Goal: Book appointment/travel/reservation

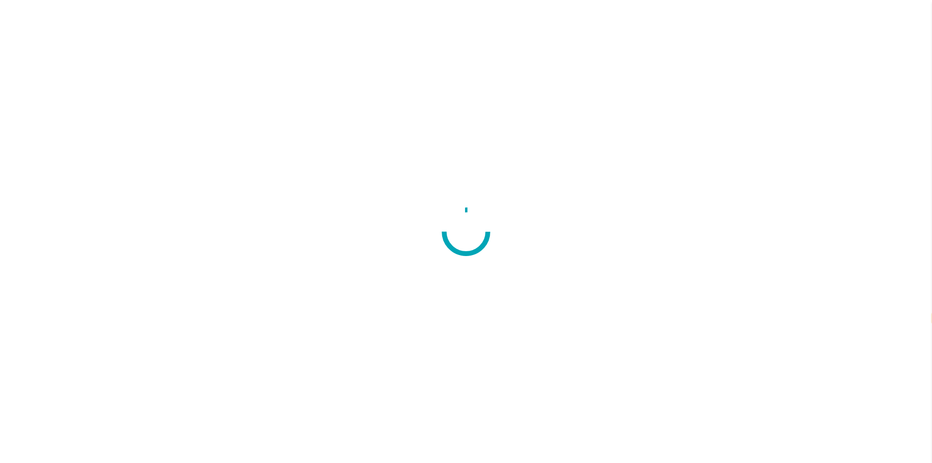
select select "**"
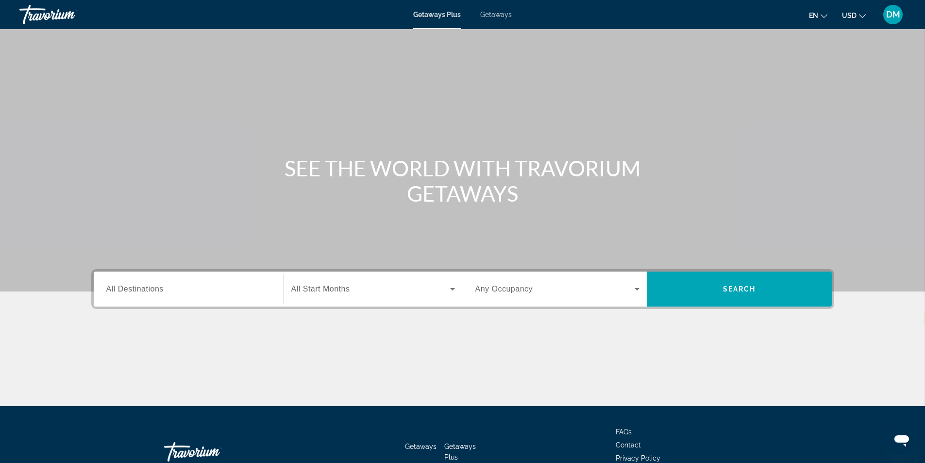
click at [106, 303] on div "Search widget" at bounding box center [188, 289] width 164 height 28
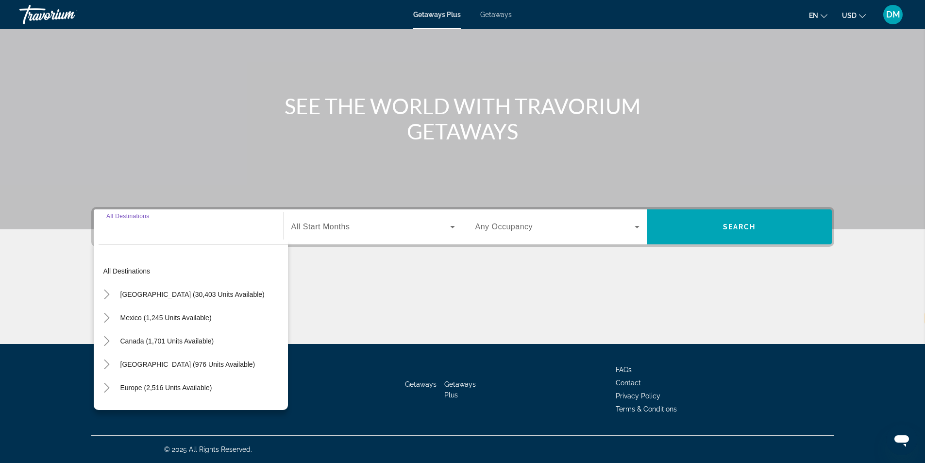
scroll to position [193, 0]
click at [143, 290] on span "[GEOGRAPHIC_DATA] (30,403 units available)" at bounding box center [192, 294] width 144 height 8
type input "**********"
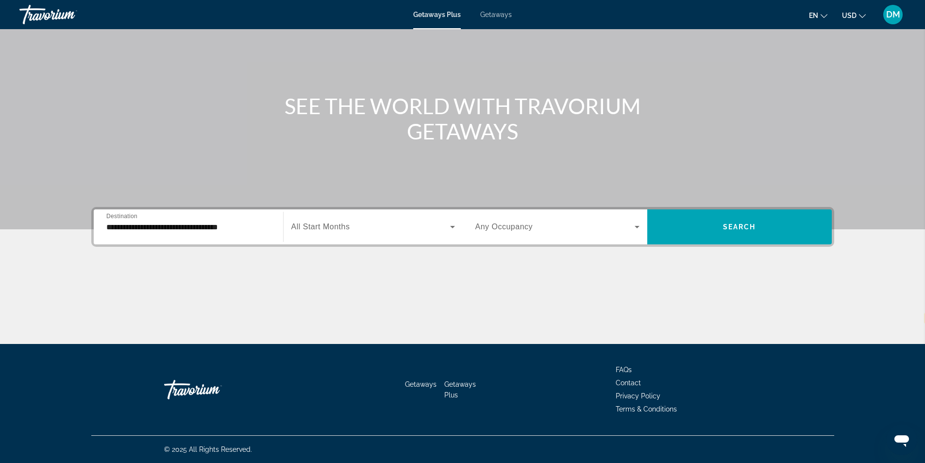
click at [459, 213] on div "Start Month All Start Months" at bounding box center [373, 226] width 179 height 27
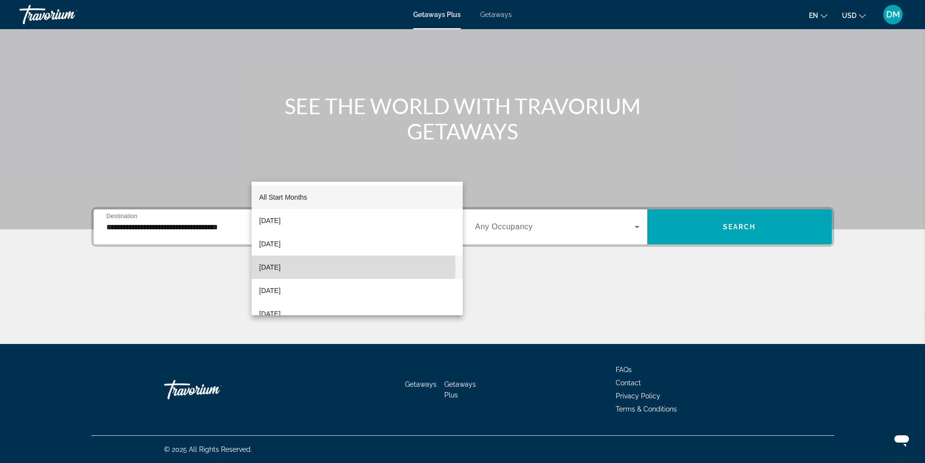
drag, startPoint x: 306, startPoint y: 267, endPoint x: 311, endPoint y: 254, distance: 13.5
click at [281, 267] on span "[DATE]" at bounding box center [269, 267] width 21 height 12
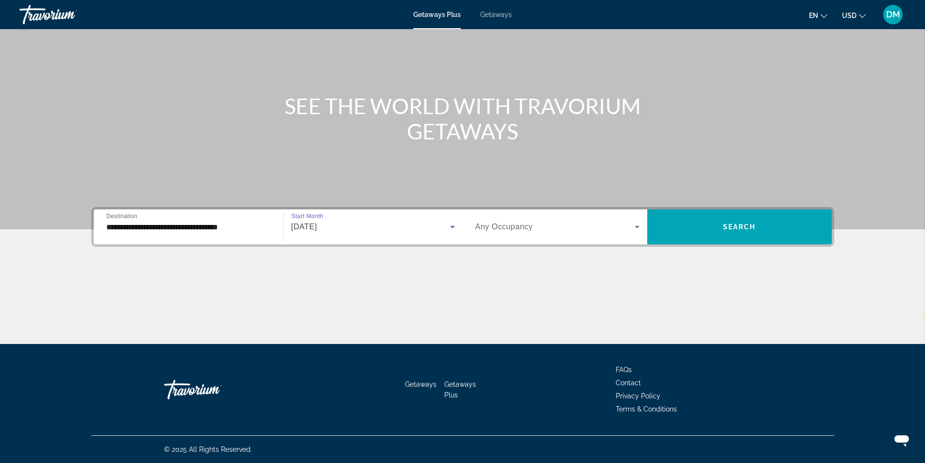
click at [643, 221] on icon "Search widget" at bounding box center [637, 227] width 12 height 12
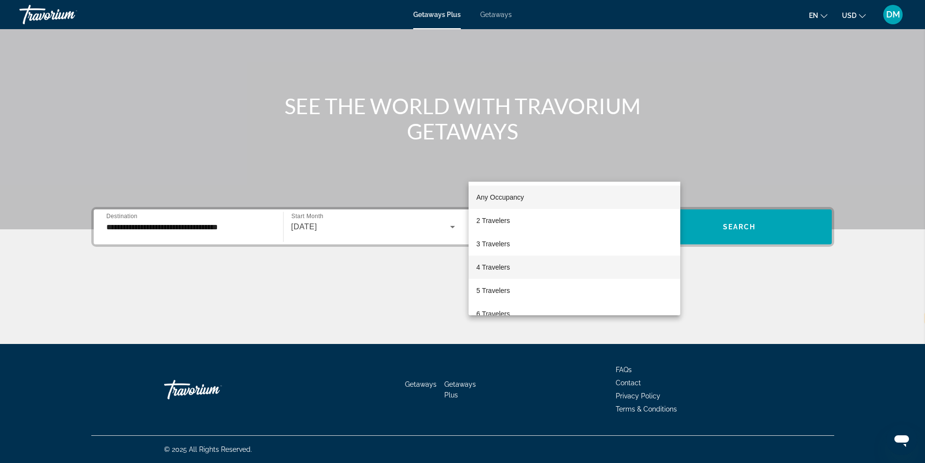
click at [510, 262] on span "4 Travelers" at bounding box center [493, 267] width 34 height 12
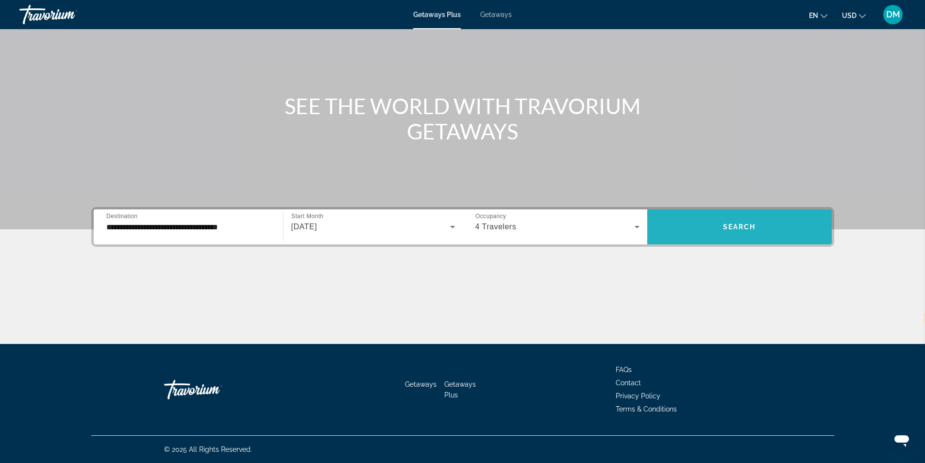
click at [756, 223] on span "Search" at bounding box center [739, 227] width 33 height 8
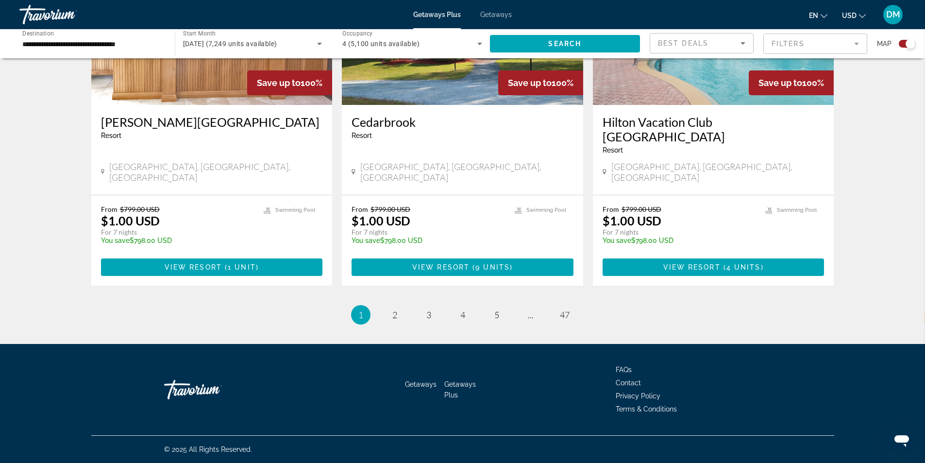
scroll to position [1841, 0]
click at [386, 306] on link "page 2" at bounding box center [394, 314] width 17 height 17
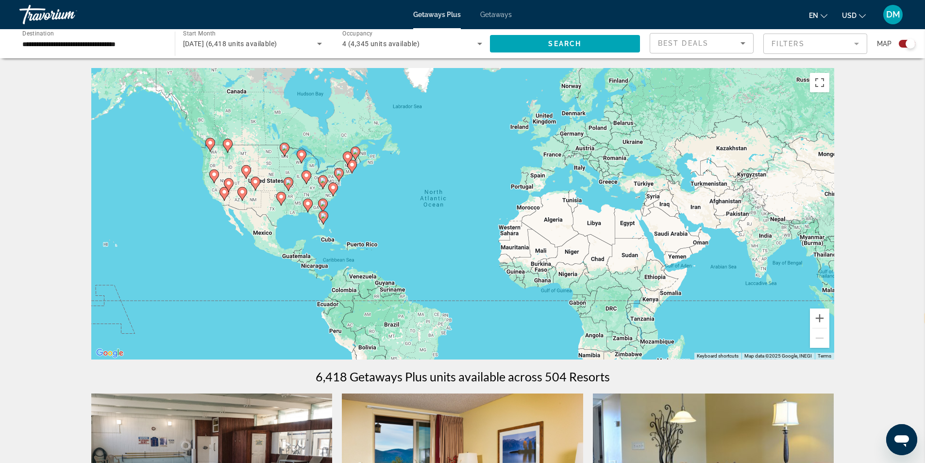
click at [322, 224] on icon "Main content" at bounding box center [323, 217] width 9 height 13
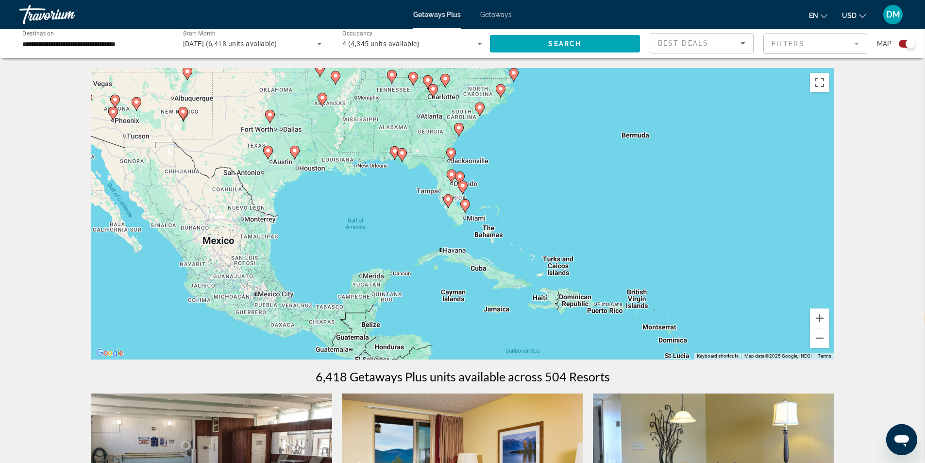
click at [450, 155] on image "Main content" at bounding box center [451, 153] width 6 height 6
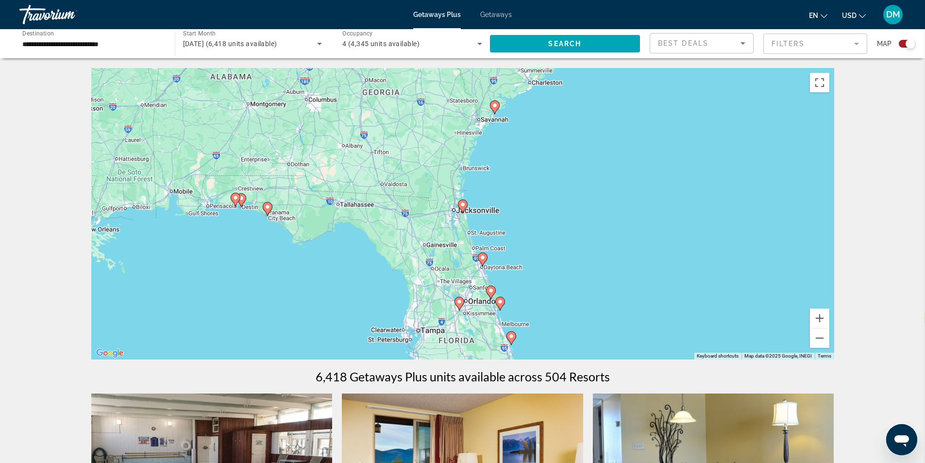
click at [500, 310] on icon "Main content" at bounding box center [499, 303] width 9 height 13
type input "**********"
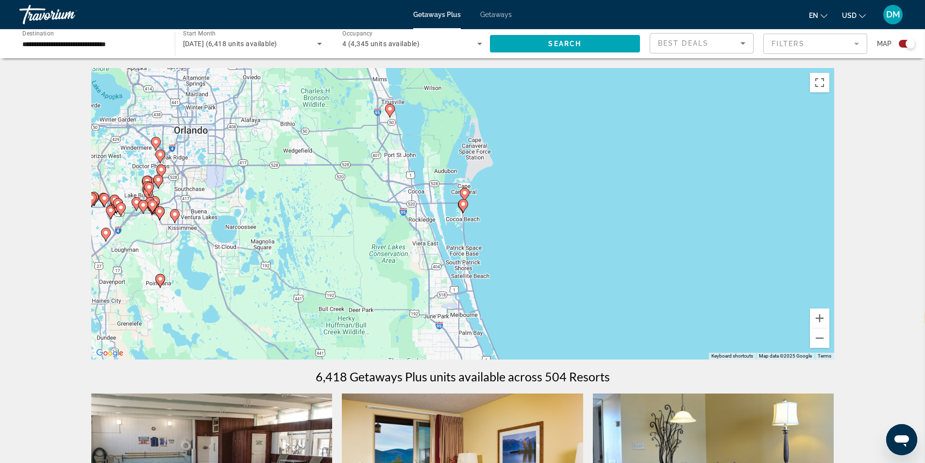
click at [466, 212] on icon "Main content" at bounding box center [462, 206] width 9 height 13
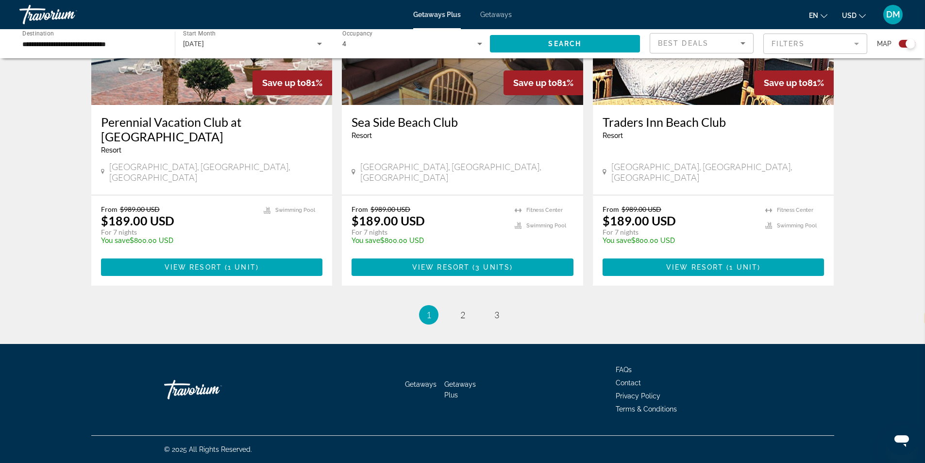
scroll to position [1744, 0]
click at [101, 144] on h3 "Perennial Vacation Club at [GEOGRAPHIC_DATA]" at bounding box center [212, 129] width 222 height 29
